Goal: Find specific fact: Find specific fact

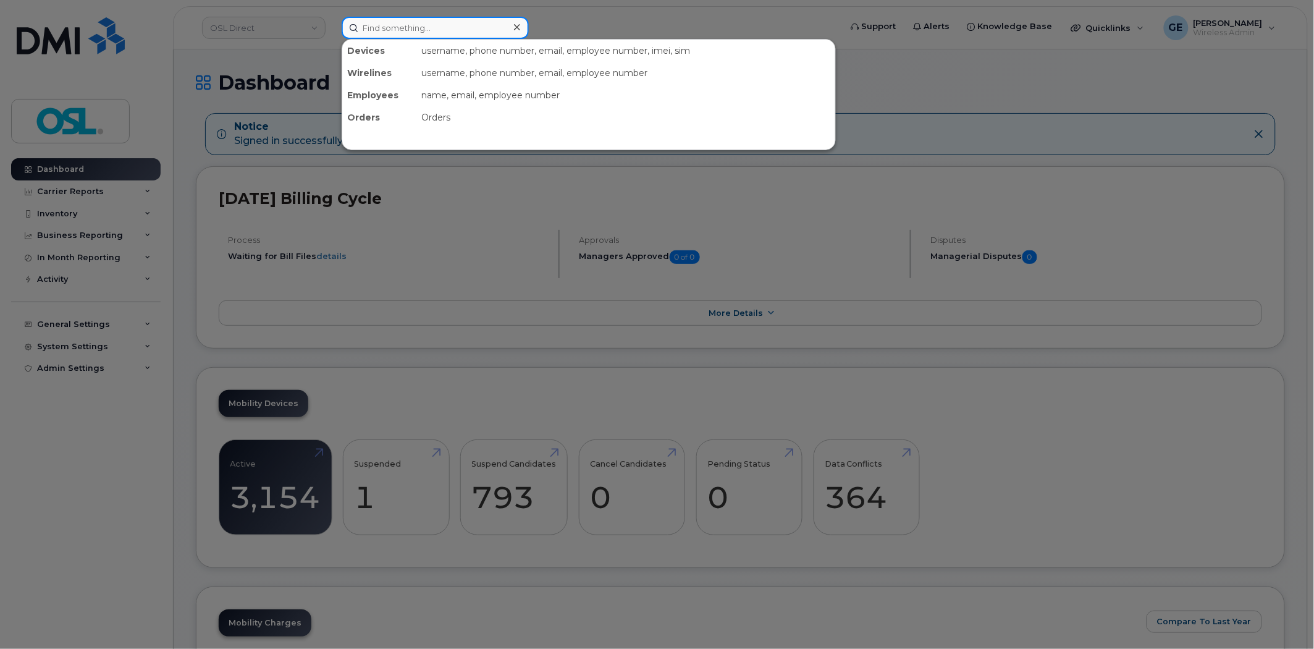
click at [483, 34] on input at bounding box center [435, 28] width 187 height 22
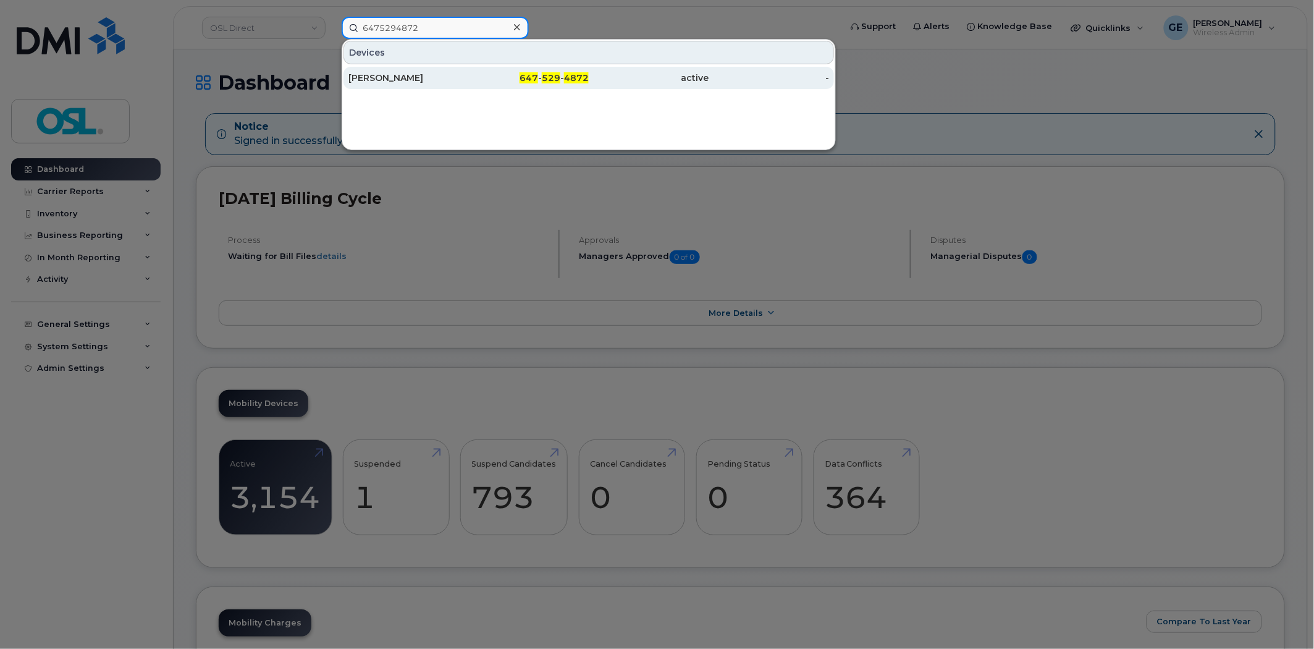
type input "6475294872"
click at [462, 78] on div "[PERSON_NAME]" at bounding box center [408, 78] width 120 height 12
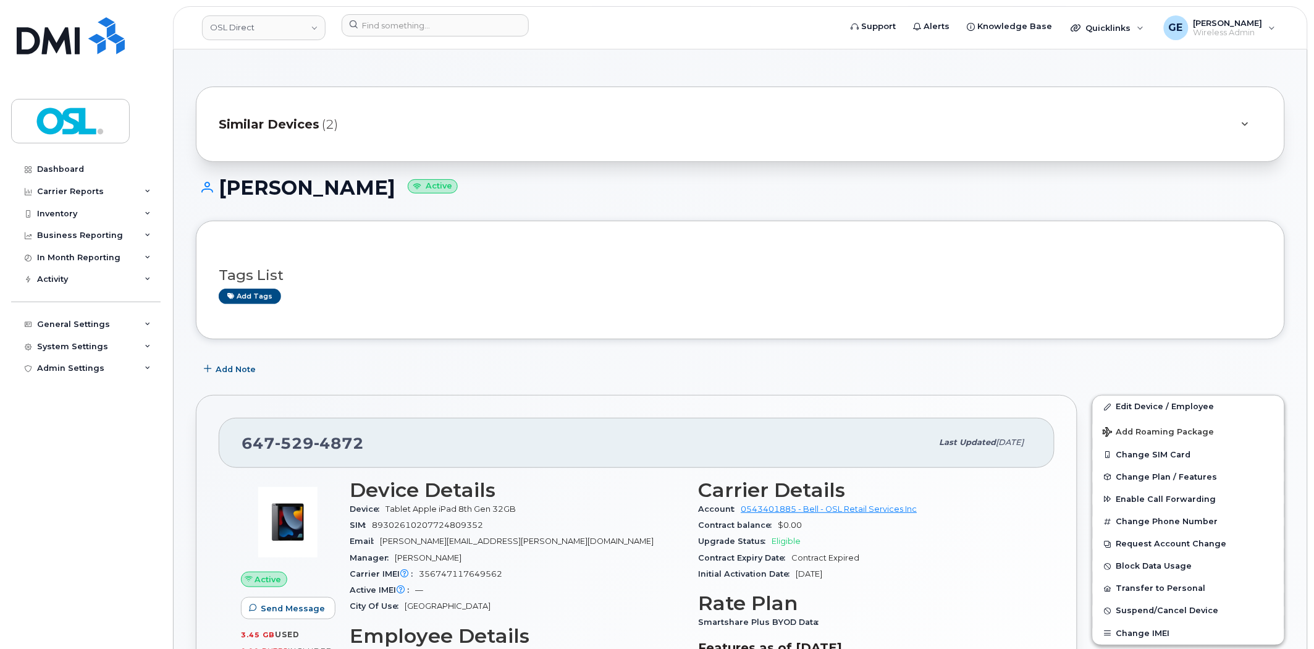
click at [384, 116] on div "Similar Devices (2)" at bounding box center [723, 124] width 1009 height 30
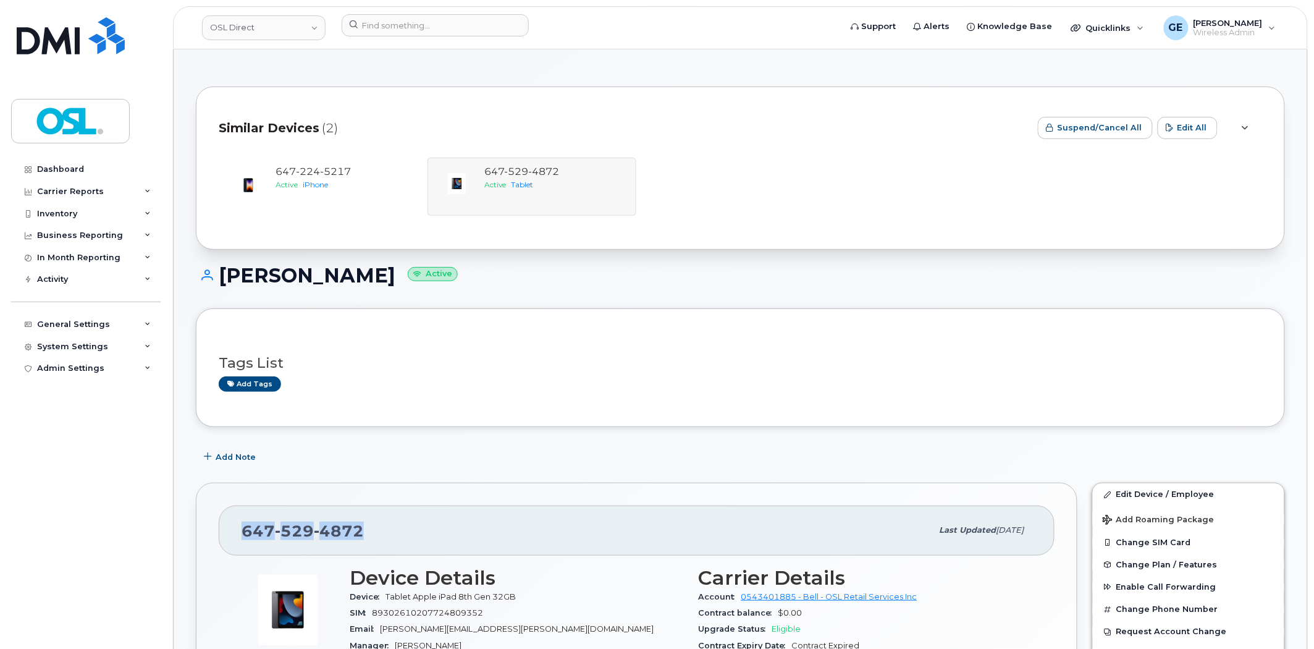
drag, startPoint x: 381, startPoint y: 524, endPoint x: 241, endPoint y: 538, distance: 141.0
click at [241, 538] on div "647 529 4872 Last updated Aug 19, 2025" at bounding box center [637, 529] width 836 height 49
copy span "647 529 4872"
click at [389, 521] on div "647 529 4872" at bounding box center [587, 530] width 691 height 26
drag, startPoint x: 383, startPoint y: 526, endPoint x: 227, endPoint y: 532, distance: 155.8
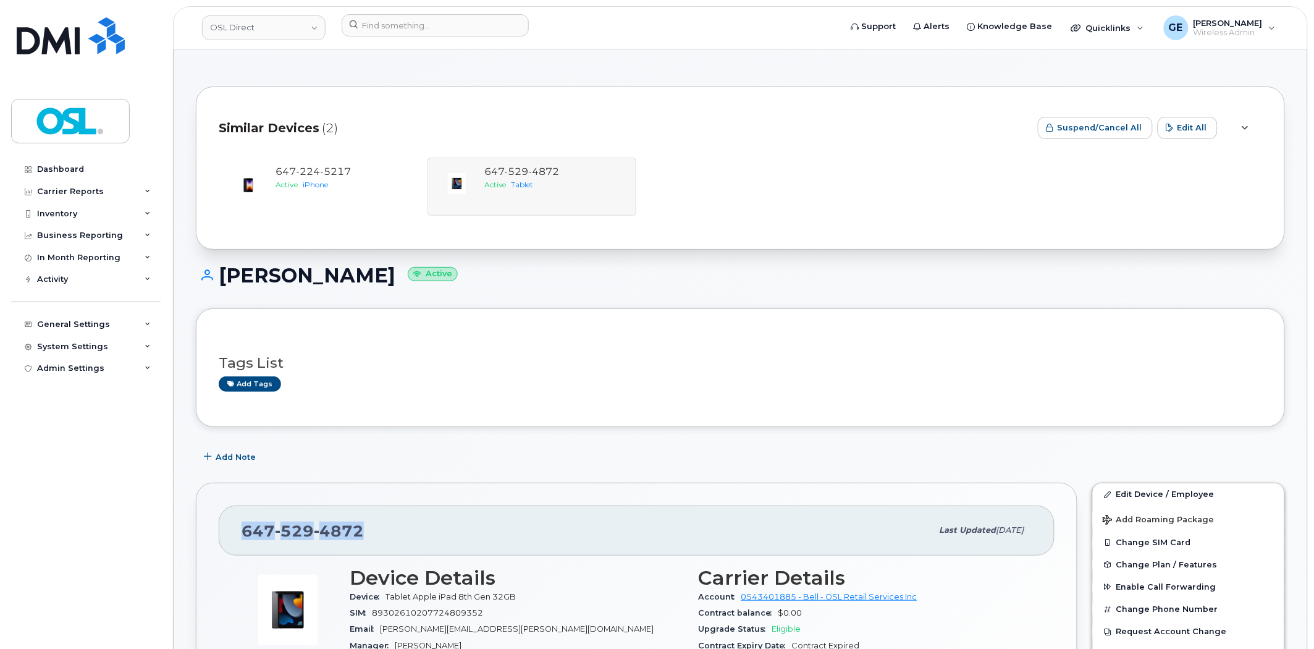
click at [227, 532] on div "647 529 4872 Last updated Aug 19, 2025" at bounding box center [637, 529] width 836 height 49
copy span "647 529 4872"
